Goal: Task Accomplishment & Management: Manage account settings

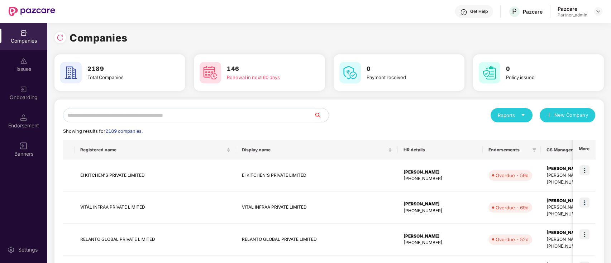
click at [165, 117] on input "text" at bounding box center [188, 115] width 251 height 14
paste input "**********"
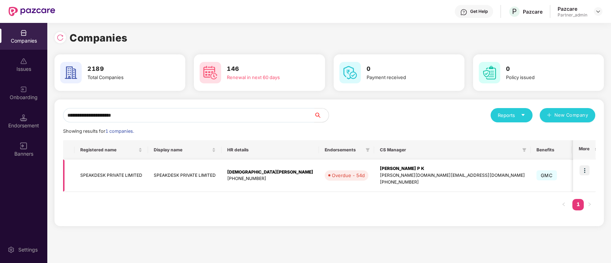
type input "**********"
click at [168, 182] on td "SPEAKDESK PRIVATE LIMITED" at bounding box center [184, 176] width 73 height 32
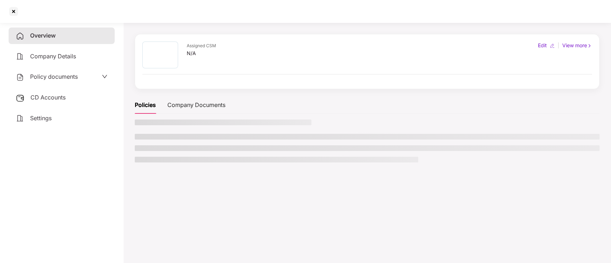
scroll to position [20, 0]
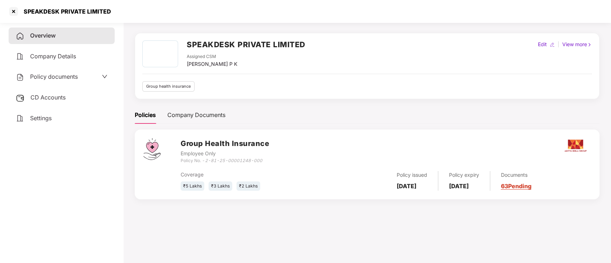
click at [531, 188] on link "63 Pending" at bounding box center [516, 186] width 30 height 7
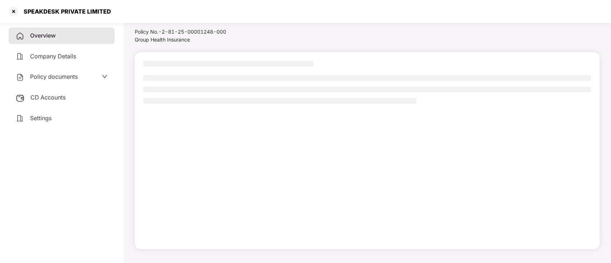
scroll to position [0, 0]
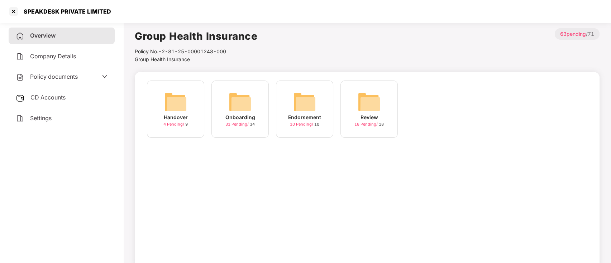
click at [234, 110] on img at bounding box center [240, 102] width 23 height 23
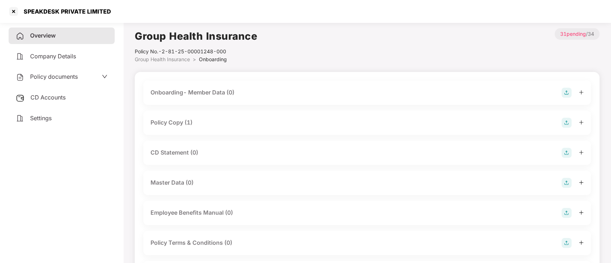
click at [195, 123] on div "Policy Copy (1)" at bounding box center [366, 123] width 433 height 10
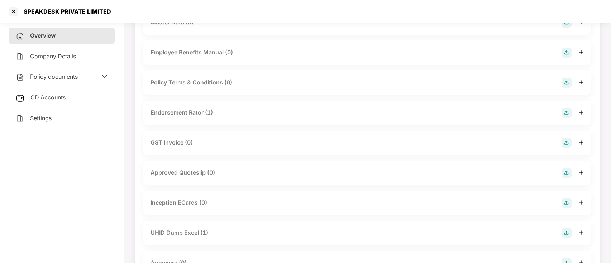
scroll to position [191, 0]
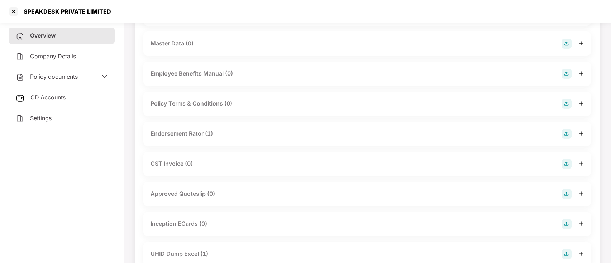
click at [224, 135] on div "Endorsement Rator (1)" at bounding box center [366, 134] width 433 height 10
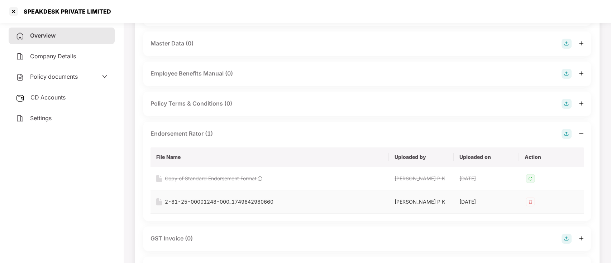
click at [235, 203] on div "2-81-25-00001248-000_1749642980660" at bounding box center [219, 202] width 109 height 8
click at [529, 203] on img at bounding box center [530, 201] width 11 height 11
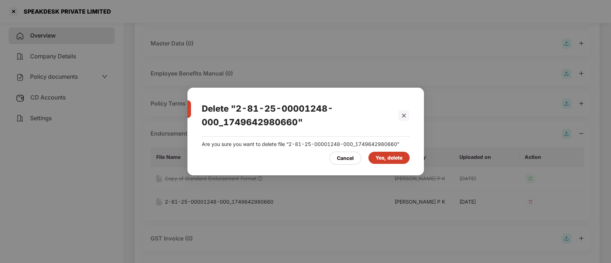
click at [387, 156] on div "Yes, delete" at bounding box center [389, 158] width 27 height 8
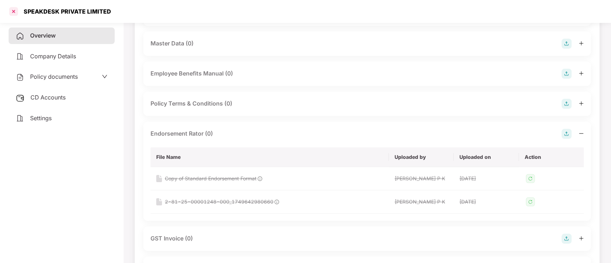
click at [15, 12] on div at bounding box center [13, 11] width 11 height 11
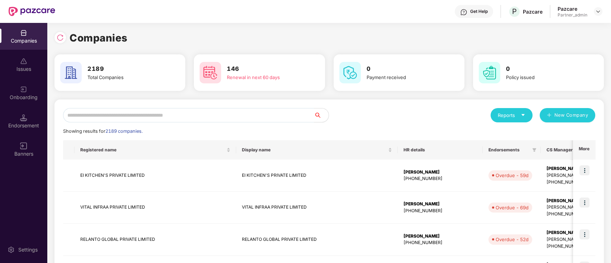
scroll to position [0, 0]
click at [173, 112] on input "text" at bounding box center [188, 115] width 251 height 14
paste input "**********"
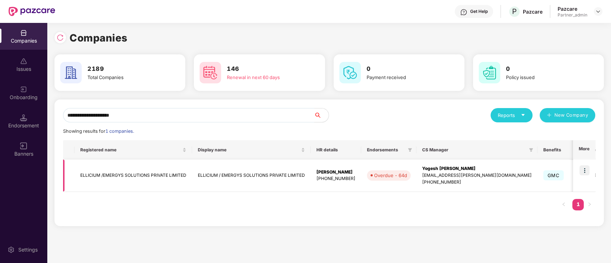
type input "**********"
click at [581, 168] on img at bounding box center [584, 171] width 10 height 10
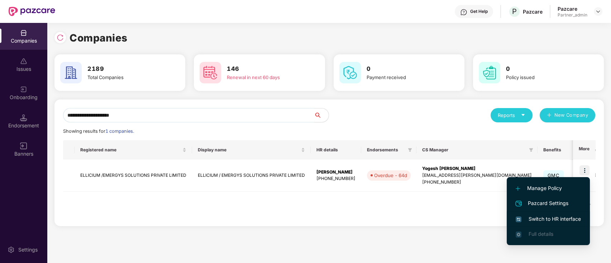
click at [567, 224] on li "Switch to HR interface" at bounding box center [548, 219] width 83 height 15
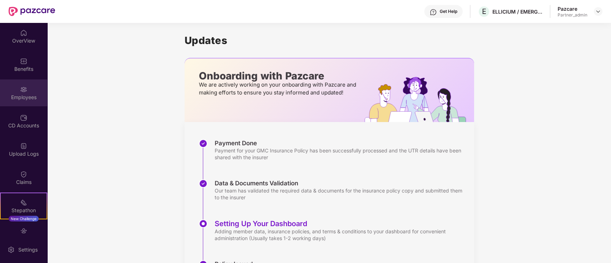
click at [28, 99] on div "Employees" at bounding box center [23, 97] width 47 height 7
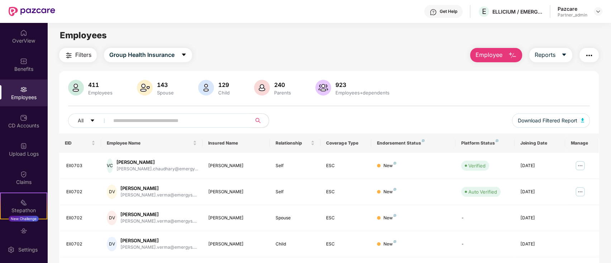
click at [495, 58] on span "Employee" at bounding box center [489, 55] width 27 height 9
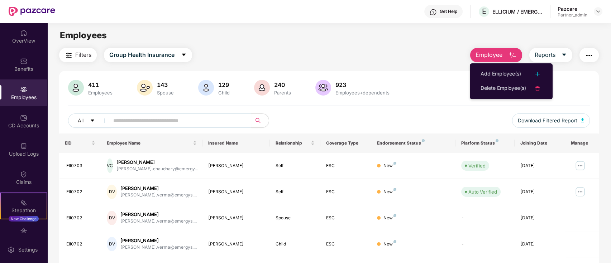
click at [496, 75] on div "Add Employee(s)" at bounding box center [501, 74] width 40 height 9
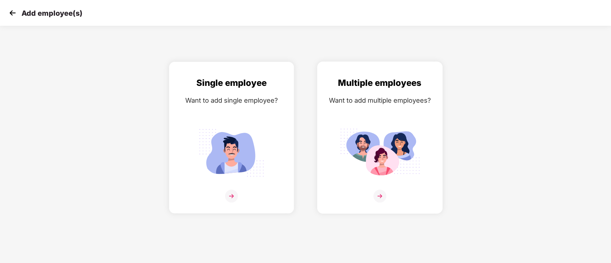
click at [394, 160] on img at bounding box center [380, 153] width 80 height 56
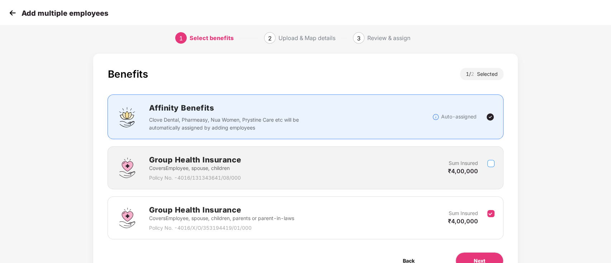
scroll to position [43, 0]
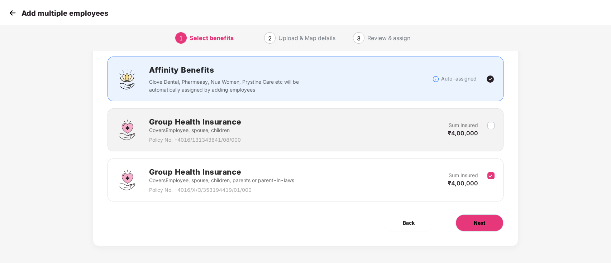
click at [486, 225] on button "Next" at bounding box center [479, 223] width 48 height 17
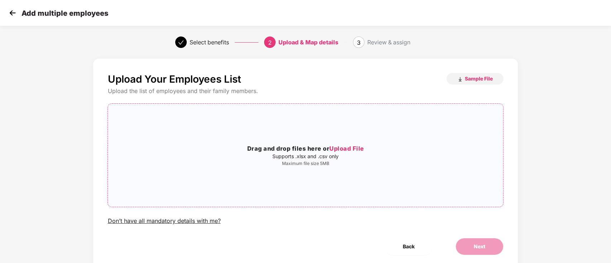
click at [355, 157] on p "Supports .xlsx and .csv only" at bounding box center [305, 157] width 395 height 6
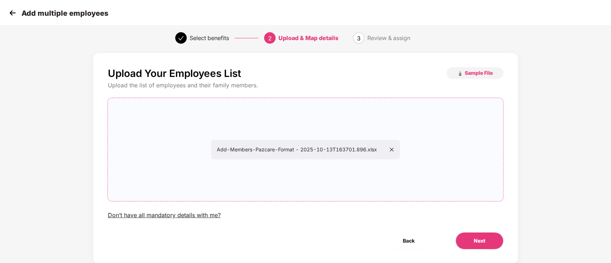
scroll to position [24, 0]
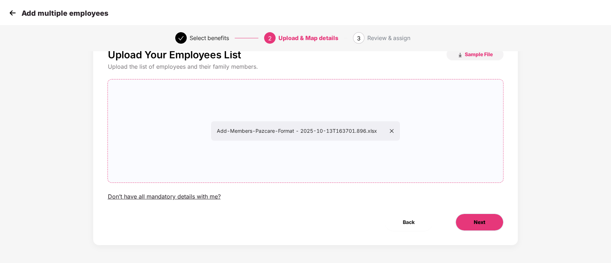
click at [485, 223] on button "Next" at bounding box center [479, 222] width 48 height 17
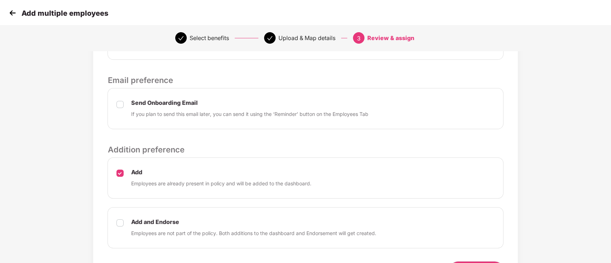
scroll to position [255, 0]
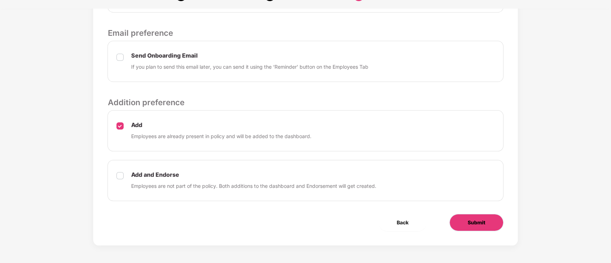
click at [479, 221] on span "Submit" at bounding box center [477, 223] width 18 height 8
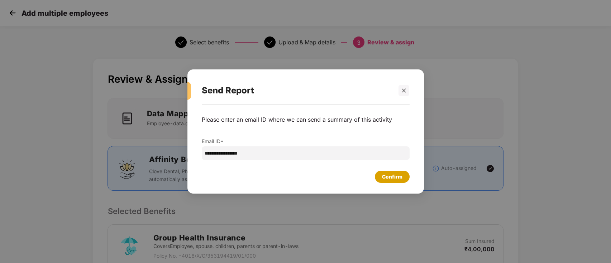
click at [399, 182] on div "Confirm" at bounding box center [392, 177] width 35 height 12
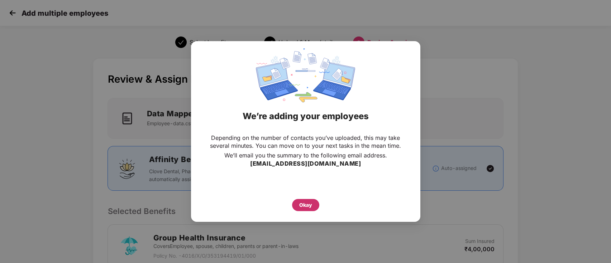
click at [296, 204] on div "Okay" at bounding box center [305, 205] width 27 height 12
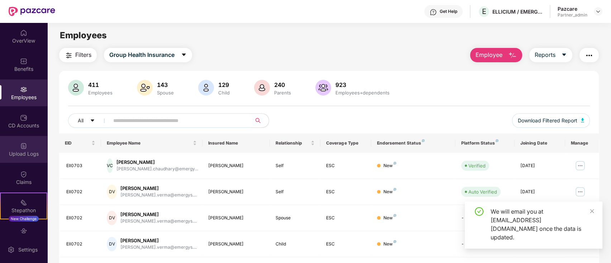
click at [25, 154] on div "Upload Logs" at bounding box center [23, 153] width 47 height 7
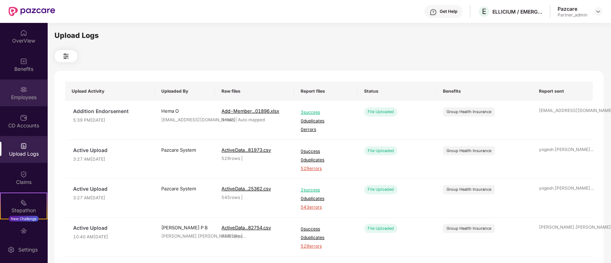
click at [18, 96] on div "Employees" at bounding box center [23, 97] width 47 height 7
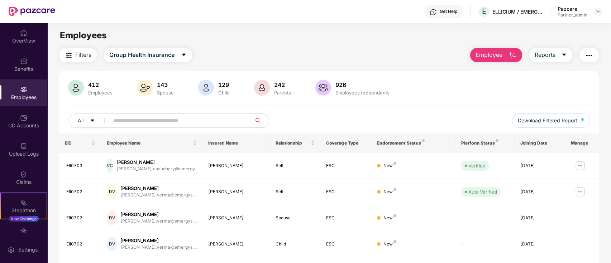
click at [588, 57] on img "button" at bounding box center [589, 55] width 9 height 9
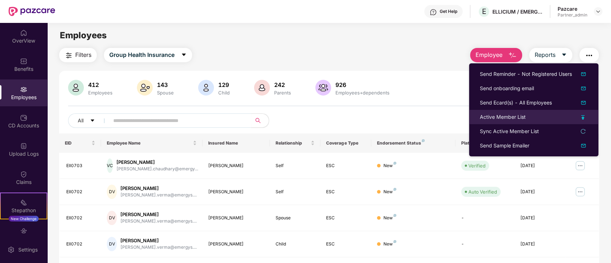
click at [583, 121] on div "Active Member List" at bounding box center [534, 117] width 108 height 8
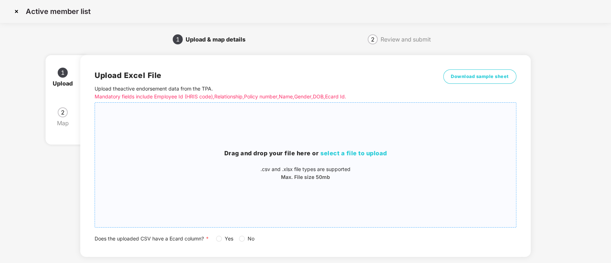
click at [374, 164] on div "Drag and drop your file here or select a file to upload .csv and .xlsx file typ…" at bounding box center [305, 165] width 421 height 32
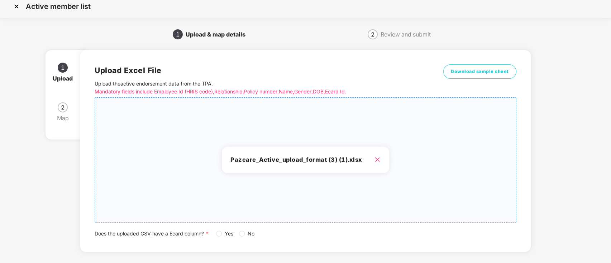
scroll to position [39, 0]
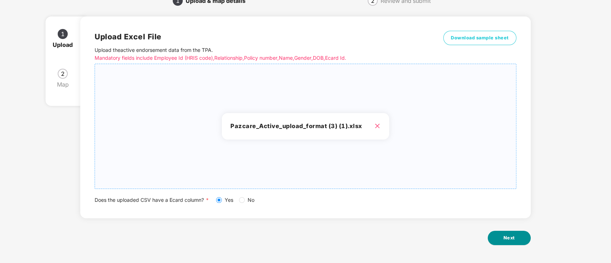
click at [518, 240] on button "Next" at bounding box center [509, 238] width 43 height 14
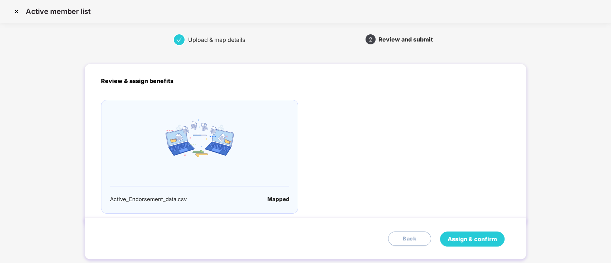
click at [474, 236] on span "Assign & confirm" at bounding box center [472, 239] width 49 height 9
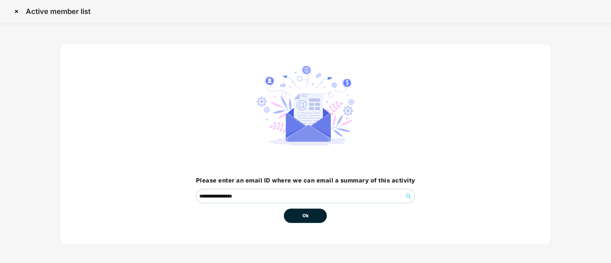
click at [306, 216] on span "Ok" at bounding box center [305, 215] width 6 height 7
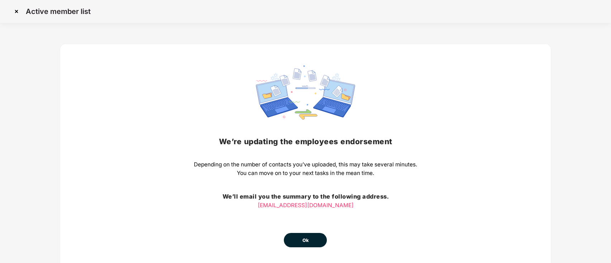
click at [315, 243] on button "Ok" at bounding box center [305, 240] width 43 height 14
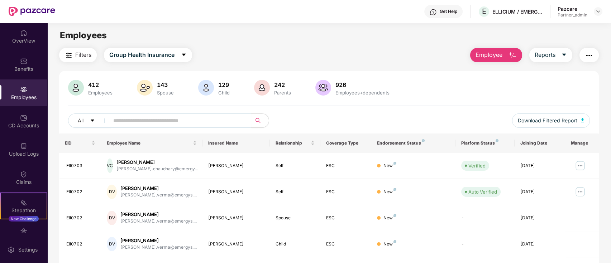
click at [596, 11] on img at bounding box center [598, 12] width 6 height 6
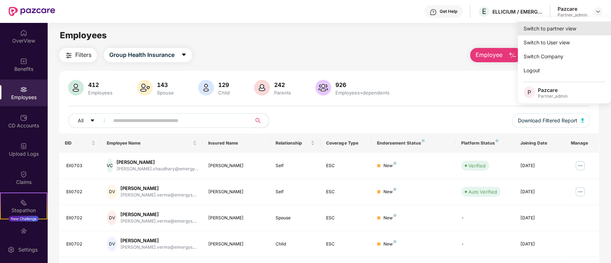
click at [557, 30] on div "Switch to partner view" at bounding box center [564, 28] width 93 height 14
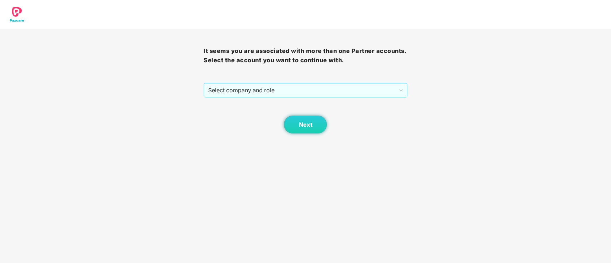
click at [325, 94] on span "Select company and role" at bounding box center [305, 90] width 194 height 14
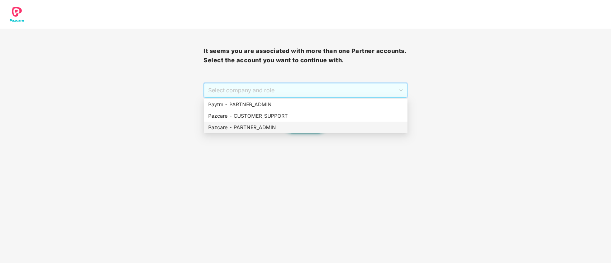
click at [289, 128] on div "Pazcare - PARTNER_ADMIN" at bounding box center [305, 128] width 195 height 8
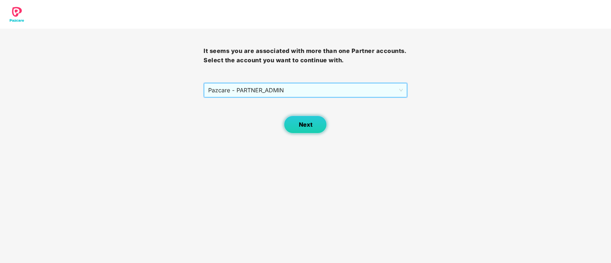
click at [310, 130] on button "Next" at bounding box center [305, 125] width 43 height 18
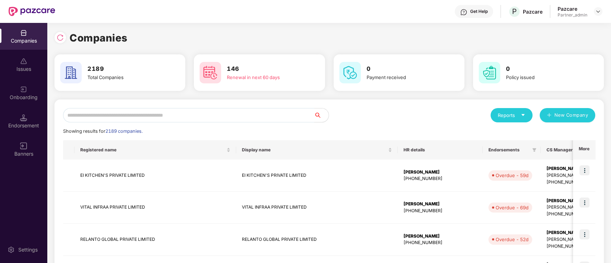
click at [286, 119] on input "text" at bounding box center [188, 115] width 251 height 14
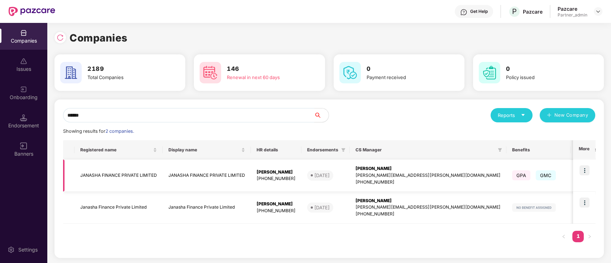
type input "******"
click at [239, 173] on td "JANASHA FINANCE PRIVATE LIMITED" at bounding box center [207, 176] width 88 height 32
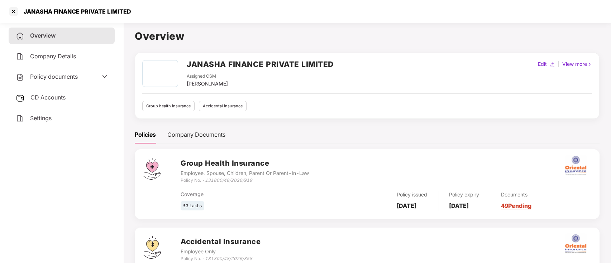
click at [70, 101] on div "CD Accounts" at bounding box center [62, 98] width 106 height 16
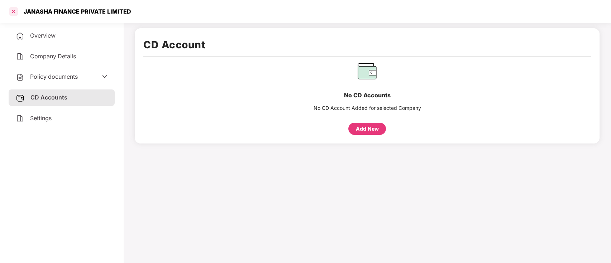
click at [14, 13] on div at bounding box center [13, 11] width 11 height 11
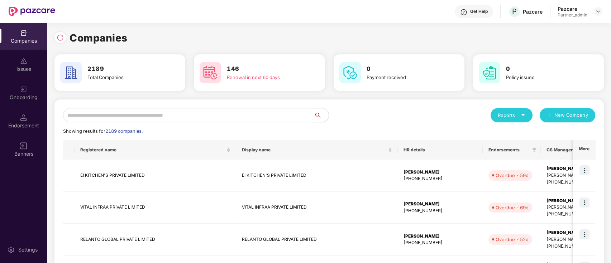
click at [210, 119] on input "text" at bounding box center [188, 115] width 251 height 14
drag, startPoint x: 205, startPoint y: 123, endPoint x: 209, endPoint y: 112, distance: 11.7
click at [210, 111] on input "text" at bounding box center [188, 115] width 251 height 14
paste input "**********"
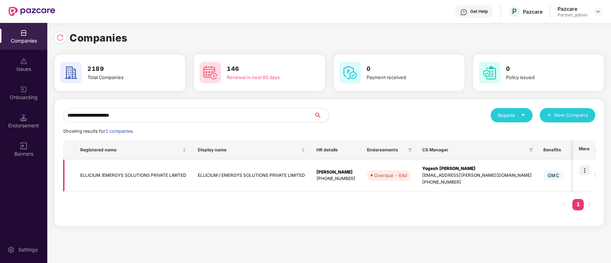
type input "**********"
click at [583, 168] on img at bounding box center [584, 171] width 10 height 10
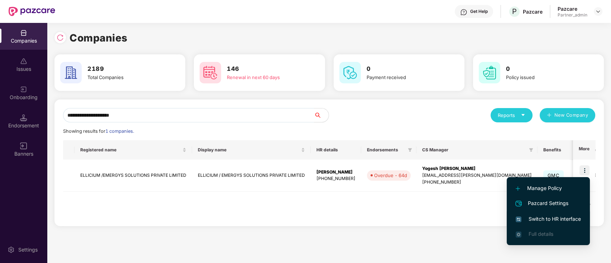
click at [570, 223] on span "Switch to HR interface" at bounding box center [548, 219] width 65 height 8
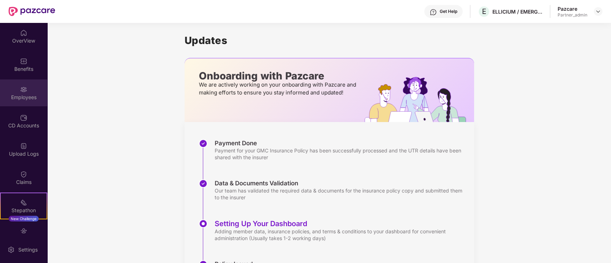
click at [20, 94] on div "Employees" at bounding box center [23, 97] width 47 height 7
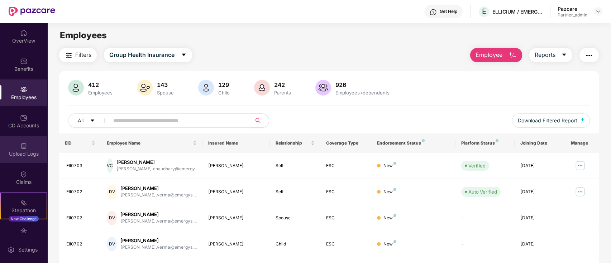
click at [32, 145] on div "Upload Logs" at bounding box center [23, 149] width 47 height 27
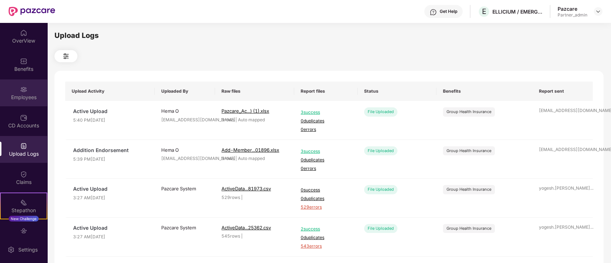
click at [25, 96] on div "Employees" at bounding box center [23, 97] width 47 height 7
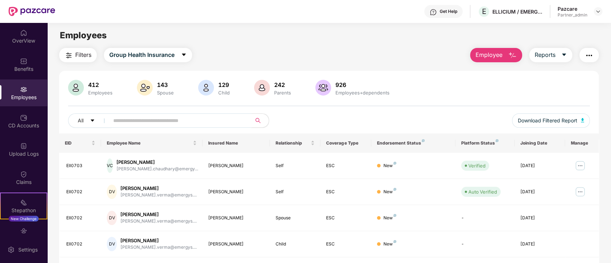
click at [202, 119] on input "text" at bounding box center [177, 120] width 129 height 11
paste input "*******"
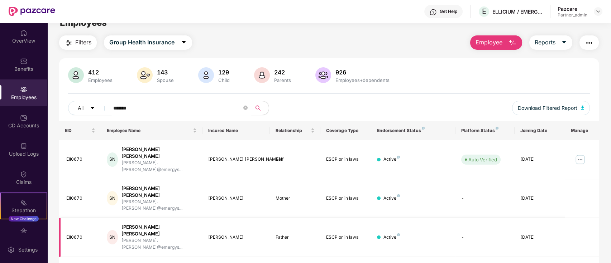
scroll to position [23, 0]
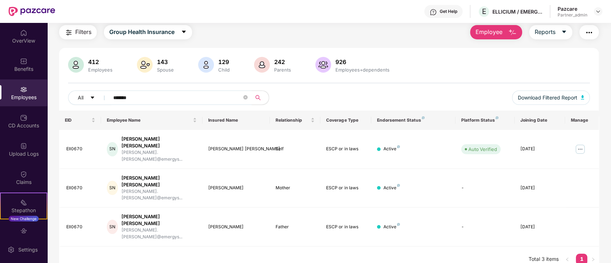
type input "*******"
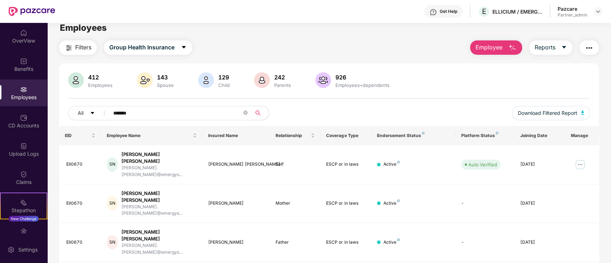
scroll to position [0, 0]
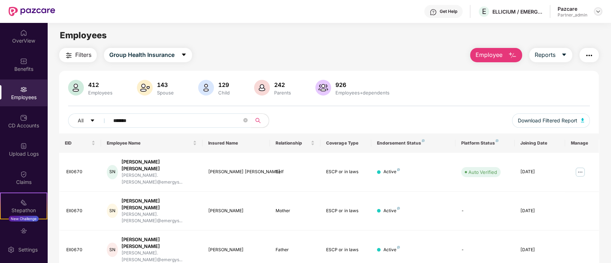
click at [596, 10] on img at bounding box center [598, 12] width 6 height 6
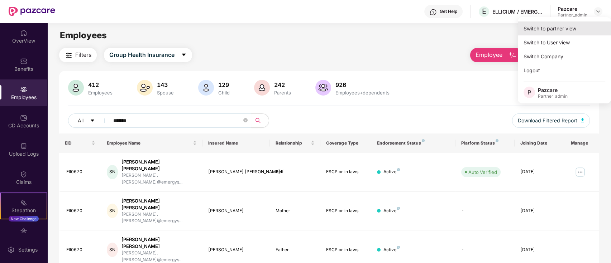
click at [539, 29] on div "Switch to partner view" at bounding box center [564, 28] width 93 height 14
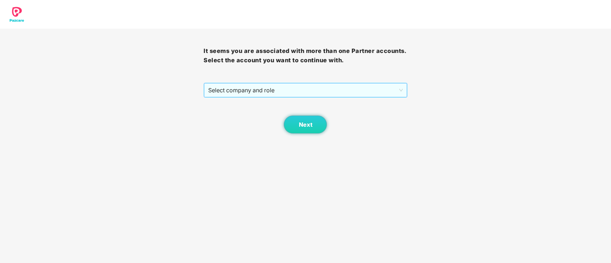
click at [338, 89] on span "Select company and role" at bounding box center [305, 90] width 194 height 14
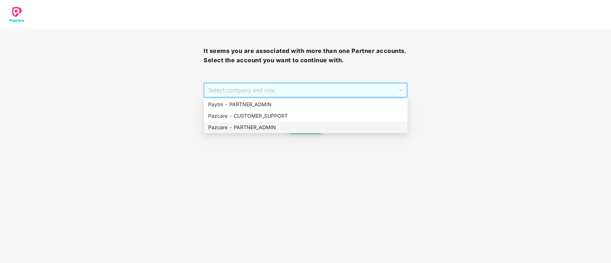
click at [256, 128] on div "Pazcare - PARTNER_ADMIN" at bounding box center [305, 128] width 195 height 8
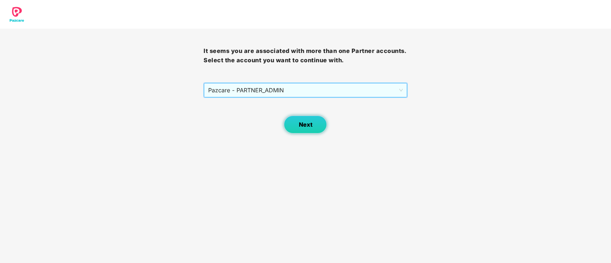
click at [308, 122] on span "Next" at bounding box center [305, 124] width 14 height 7
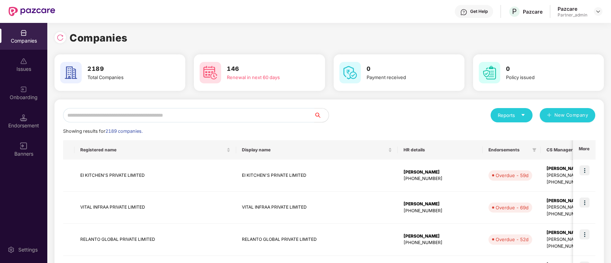
click at [243, 115] on input "text" at bounding box center [188, 115] width 251 height 14
paste input "**********"
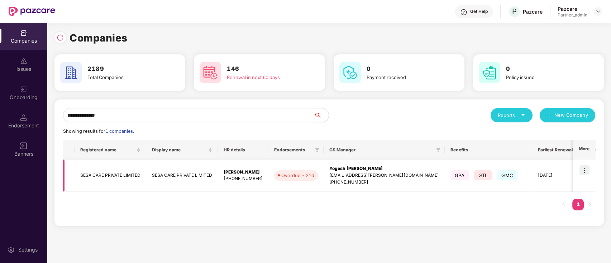
type input "**********"
click at [135, 183] on td "SESA CARE PRIVATE LIMITED" at bounding box center [111, 176] width 72 height 32
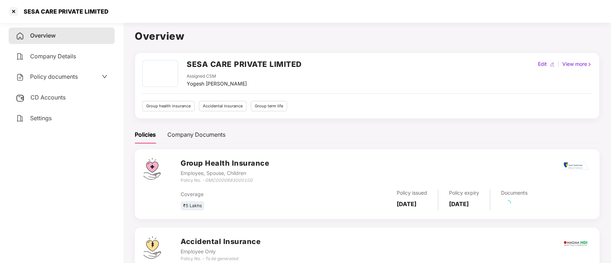
click at [49, 98] on span "CD Accounts" at bounding box center [47, 97] width 35 height 7
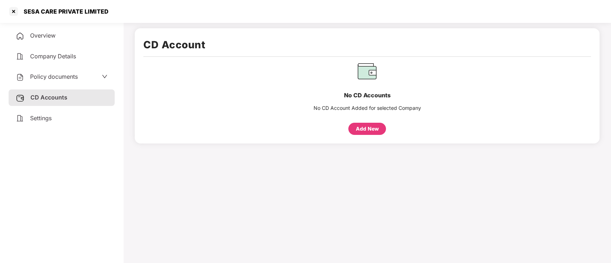
click at [363, 129] on div "Add New" at bounding box center [367, 129] width 23 height 8
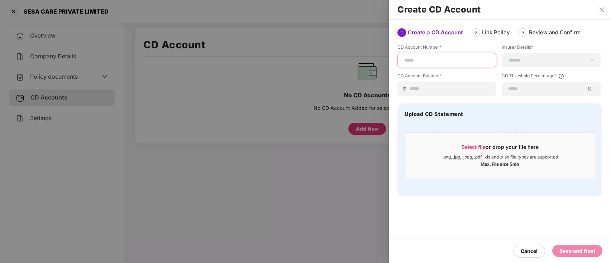
click at [451, 61] on input at bounding box center [446, 61] width 87 height 8
paste input "**********"
type input "**********"
click at [544, 61] on select "**********" at bounding box center [551, 60] width 87 height 6
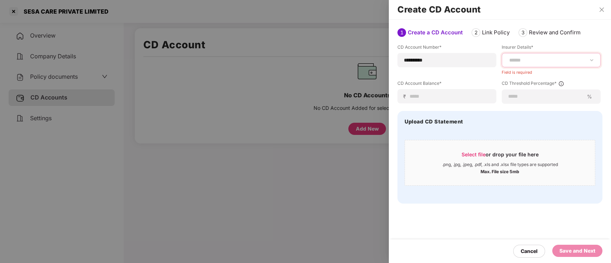
click at [544, 61] on select "**********" at bounding box center [551, 60] width 87 height 6
select select "******"
click at [508, 57] on select "**********" at bounding box center [551, 60] width 87 height 6
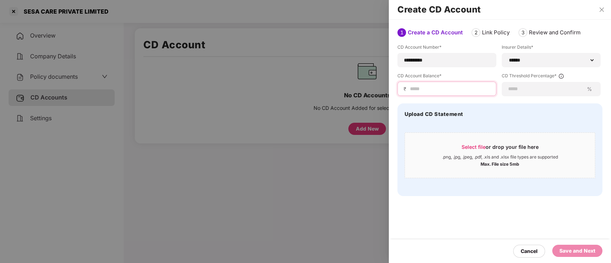
click at [439, 88] on input at bounding box center [449, 89] width 81 height 8
paste input "********"
type input "*****"
click at [536, 90] on input at bounding box center [546, 89] width 76 height 8
type input "**"
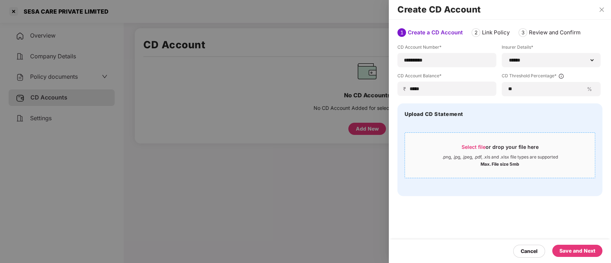
click at [492, 148] on div "Select file or drop your file here" at bounding box center [500, 149] width 77 height 11
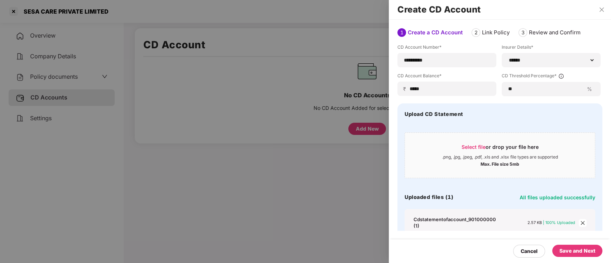
drag, startPoint x: 591, startPoint y: 251, endPoint x: 607, endPoint y: 221, distance: 34.1
click at [591, 251] on div "Save and Next" at bounding box center [577, 251] width 36 height 8
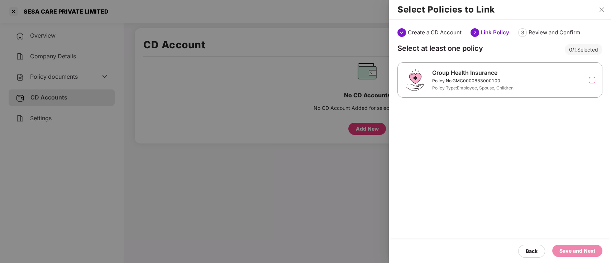
click at [589, 80] on label at bounding box center [592, 80] width 6 height 6
click at [582, 251] on div "Save and Next" at bounding box center [577, 251] width 36 height 8
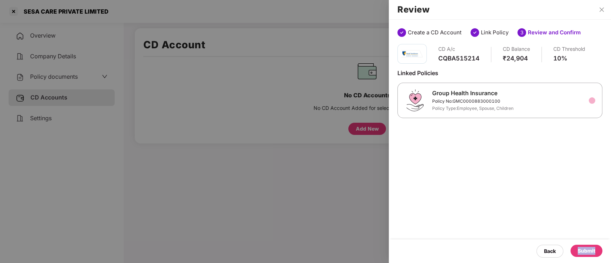
click at [582, 251] on div "Submit" at bounding box center [587, 251] width 18 height 8
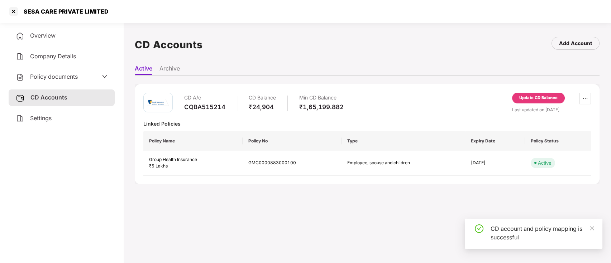
click at [54, 34] on span "Overview" at bounding box center [42, 35] width 25 height 7
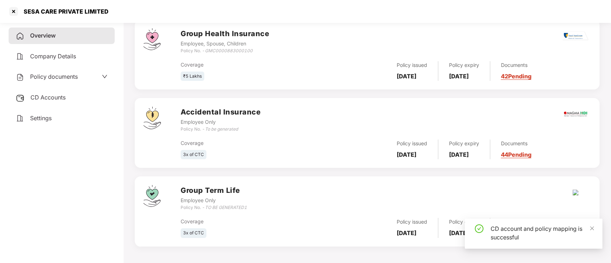
click at [529, 78] on link "42 Pending" at bounding box center [516, 76] width 30 height 7
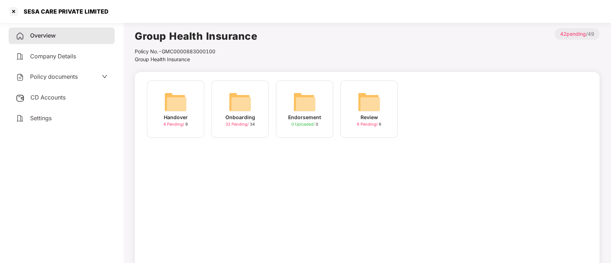
click at [245, 113] on img at bounding box center [240, 102] width 23 height 23
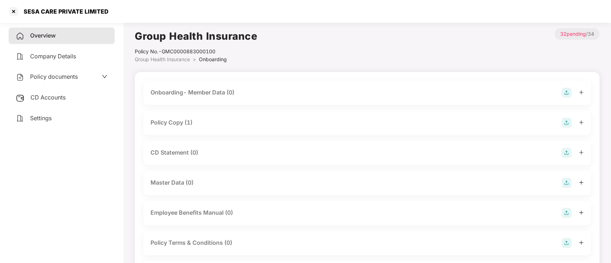
click at [567, 154] on img at bounding box center [567, 153] width 10 height 10
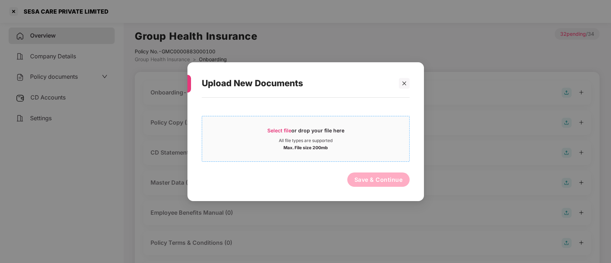
click at [320, 140] on div "All file types are supported" at bounding box center [306, 141] width 54 height 6
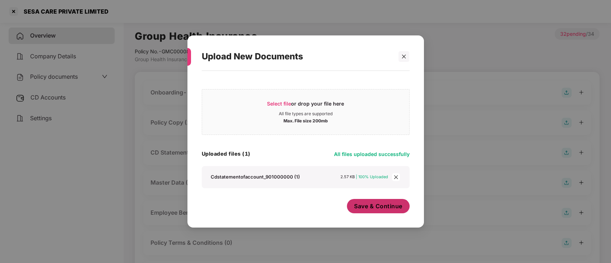
click at [393, 211] on button "Save & Continue" at bounding box center [378, 206] width 63 height 14
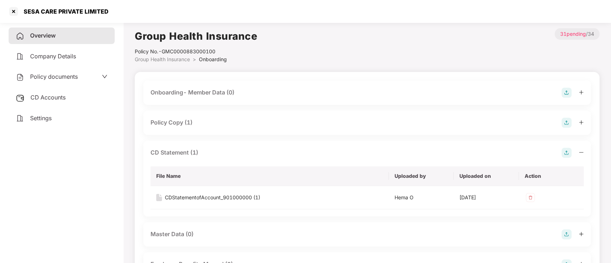
click at [52, 93] on div "CD Accounts" at bounding box center [62, 98] width 106 height 16
